Goal: Transaction & Acquisition: Subscribe to service/newsletter

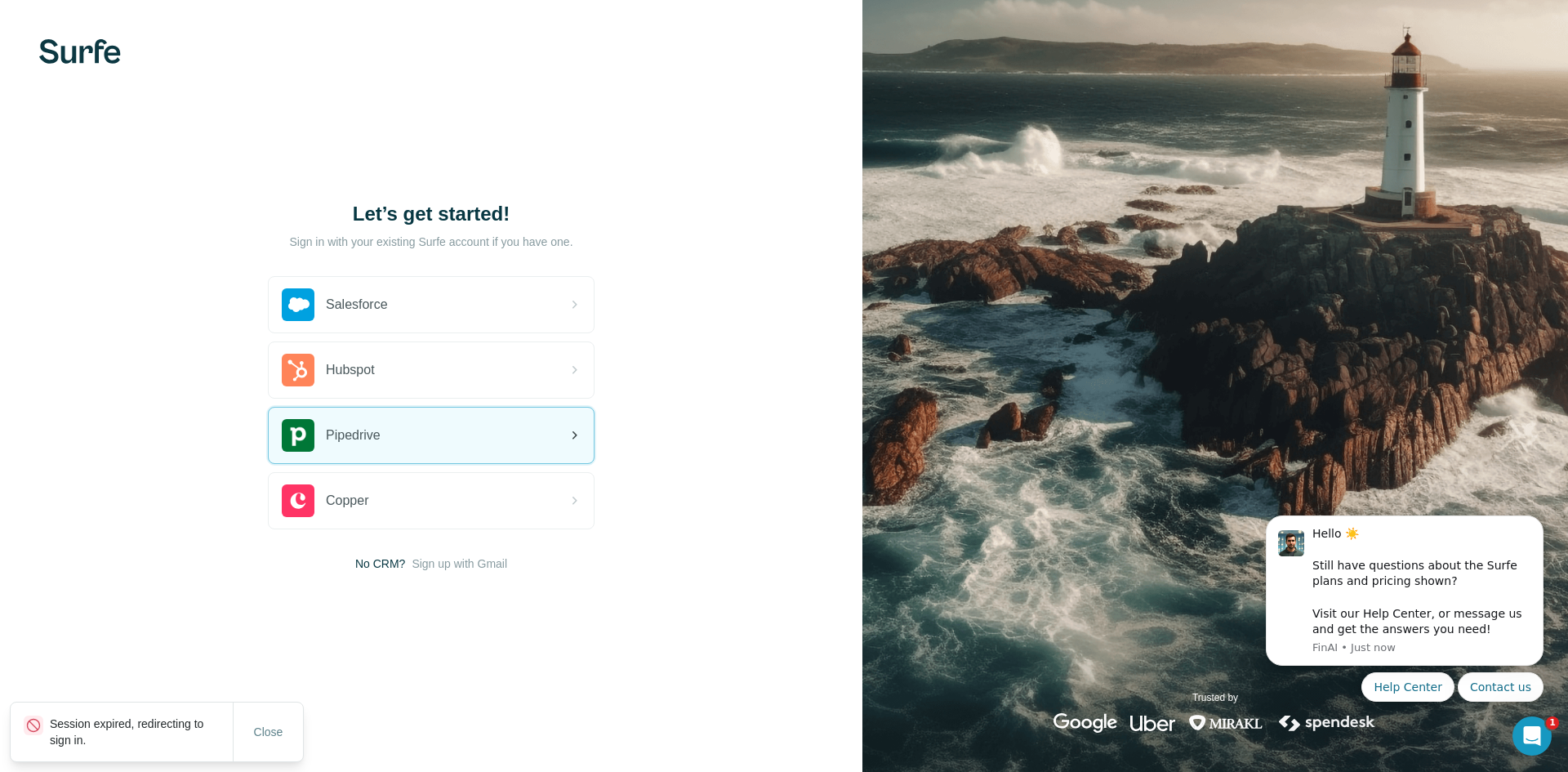
click at [472, 441] on div "Pipedrive" at bounding box center [431, 435] width 325 height 55
